Goal: Task Accomplishment & Management: Use online tool/utility

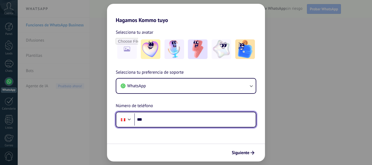
click at [153, 117] on input "***" at bounding box center [194, 119] width 121 height 13
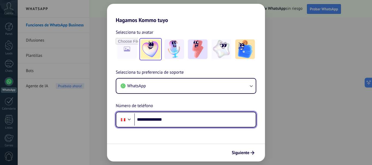
type input "**********"
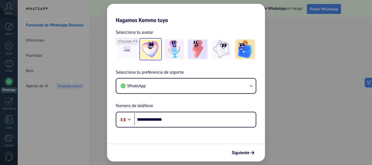
click at [160, 50] on div at bounding box center [150, 49] width 22 height 22
click at [251, 152] on icon "submit" at bounding box center [252, 153] width 4 height 4
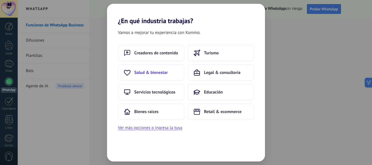
click at [174, 72] on button "Salud & bienestar" at bounding box center [151, 72] width 66 height 16
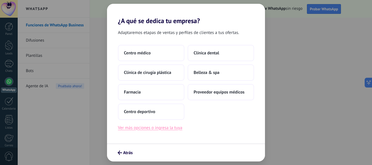
click at [169, 128] on button "Ver más opciones o ingresa la tuya" at bounding box center [150, 127] width 64 height 7
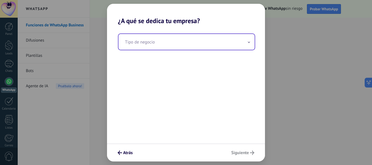
click at [156, 42] on input "text" at bounding box center [186, 42] width 136 height 16
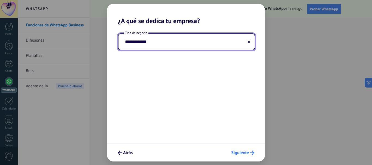
type input "**********"
click at [242, 150] on button "Siguiente" at bounding box center [243, 152] width 28 height 9
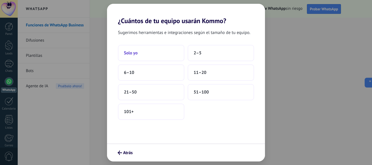
click at [167, 49] on button "Solo yo" at bounding box center [151, 53] width 66 height 16
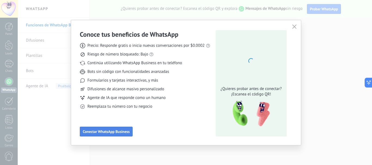
click at [122, 134] on span "Conectar WhatsApp Business" at bounding box center [106, 132] width 47 height 4
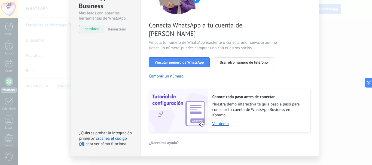
scroll to position [73, 0]
click at [185, 60] on span "Vincular número de WhatsApp" at bounding box center [179, 62] width 49 height 4
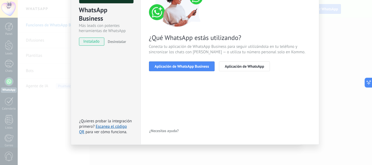
scroll to position [0, 0]
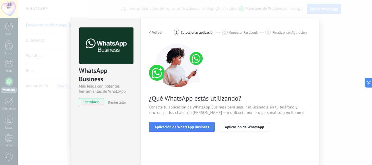
click at [186, 125] on span "Aplicación de WhatsApp Business" at bounding box center [182, 127] width 54 height 4
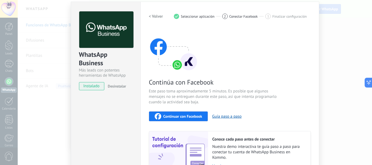
scroll to position [16, 0]
click at [201, 112] on button "Continuar con Facebook" at bounding box center [178, 116] width 59 height 10
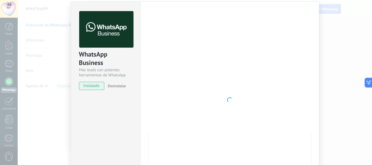
click at [95, 87] on span "instalado" at bounding box center [91, 86] width 25 height 8
